Goal: Complete application form

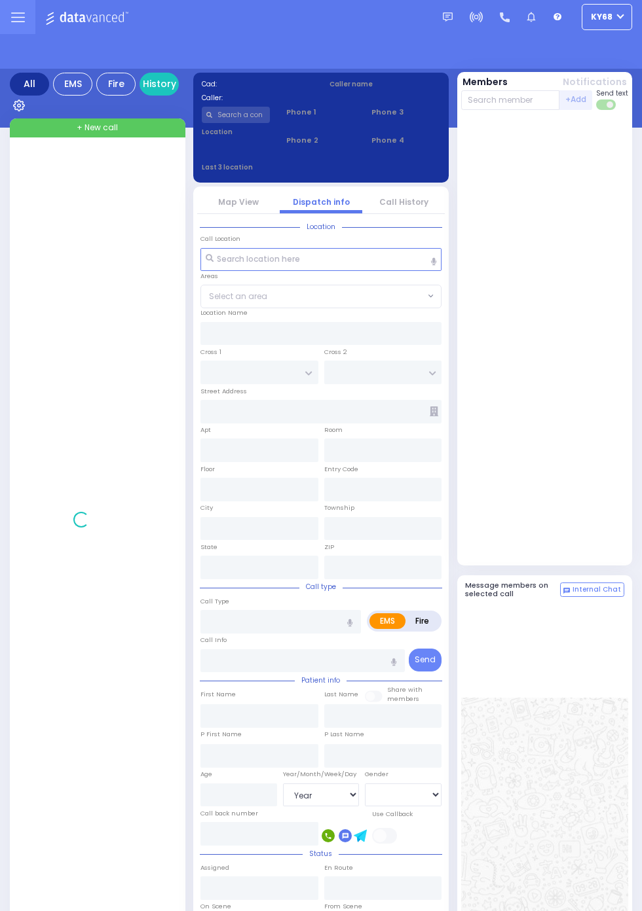
select select "Year"
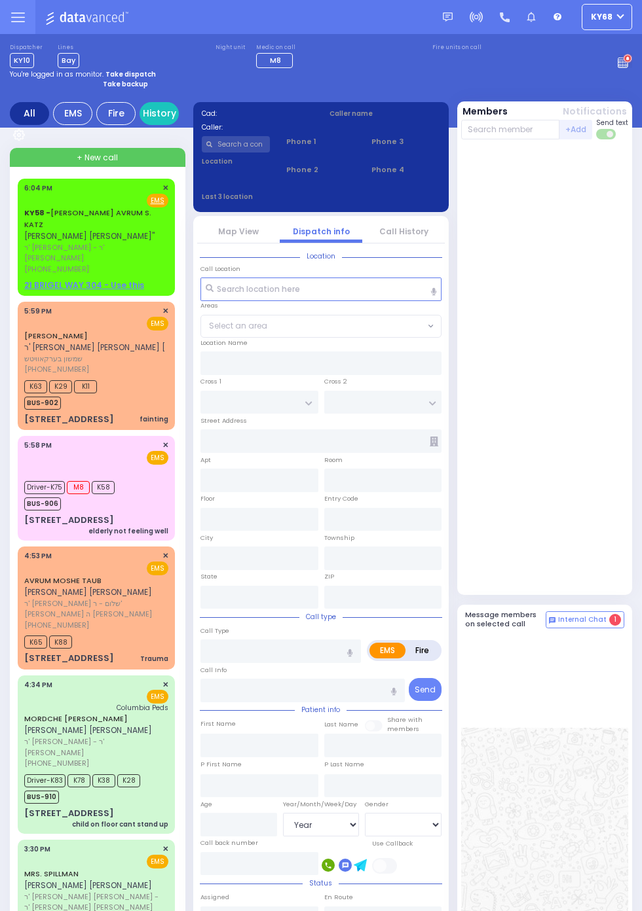
click at [24, 242] on span "ר' [PERSON_NAME] - ר' [PERSON_NAME]" at bounding box center [94, 253] width 140 height 22
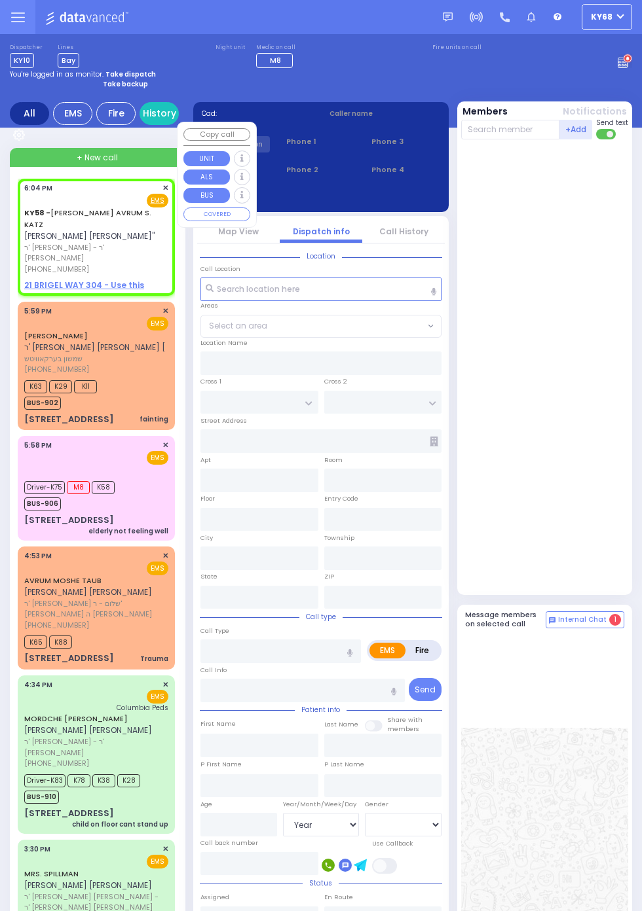
select select
radio input "true"
type input "[PERSON_NAME] AVRUM S."
type input "KATZ"
select select
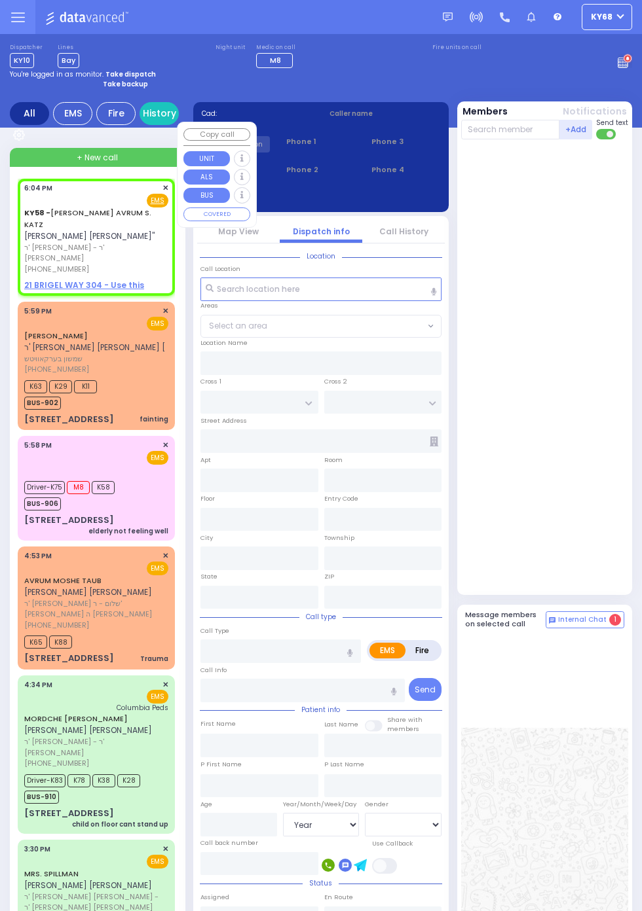
type input "18:04"
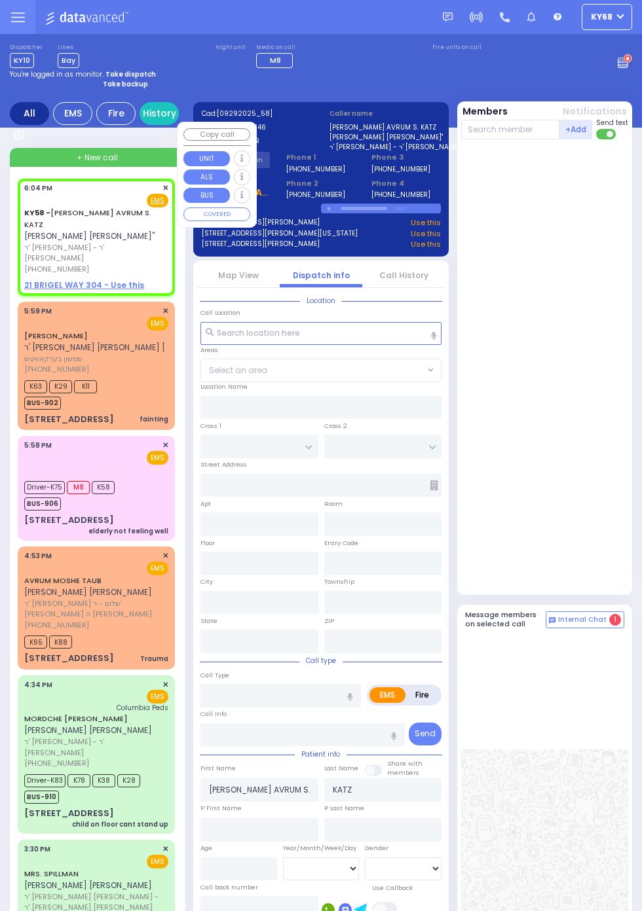
click at [595, 436] on div at bounding box center [546, 367] width 170 height 445
